Goal: Task Accomplishment & Management: Manage account settings

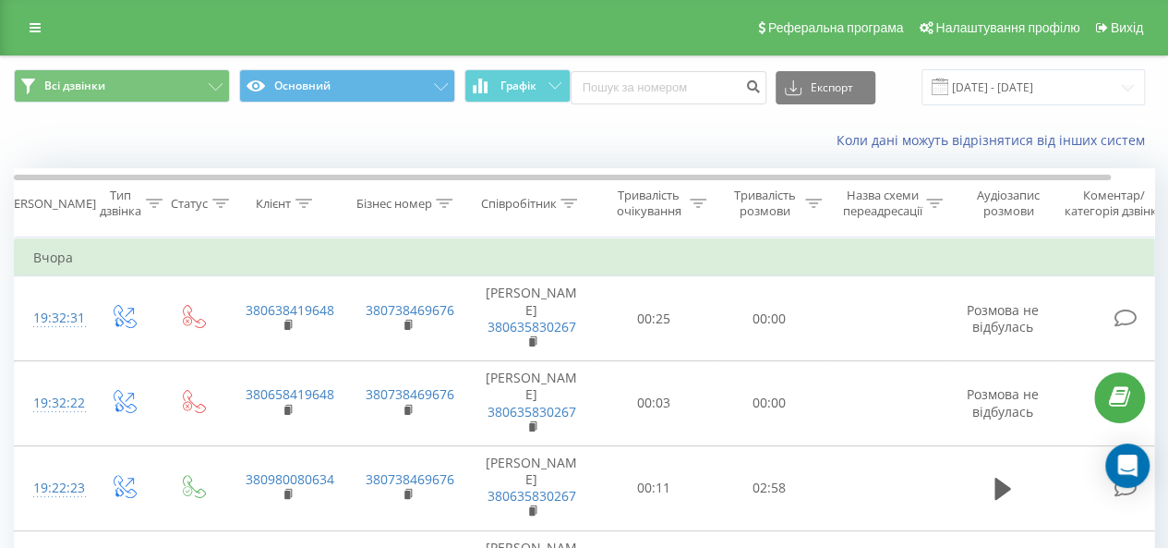
click at [81, 0] on div "Реферальна програма Налаштування профілю Вихід" at bounding box center [584, 27] width 1168 height 55
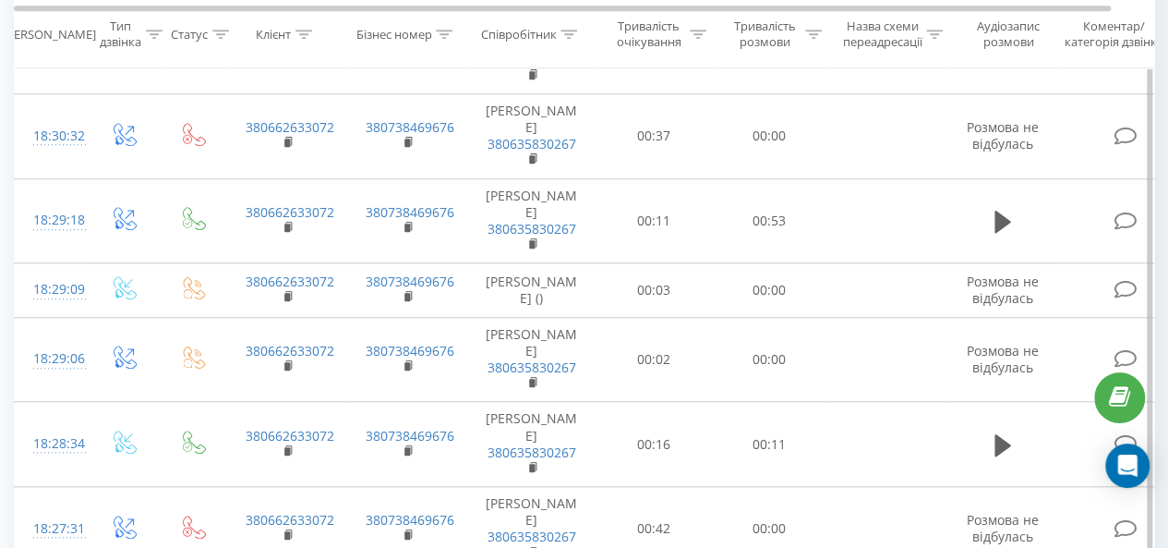
scroll to position [457, 0]
